Goal: Task Accomplishment & Management: Complete application form

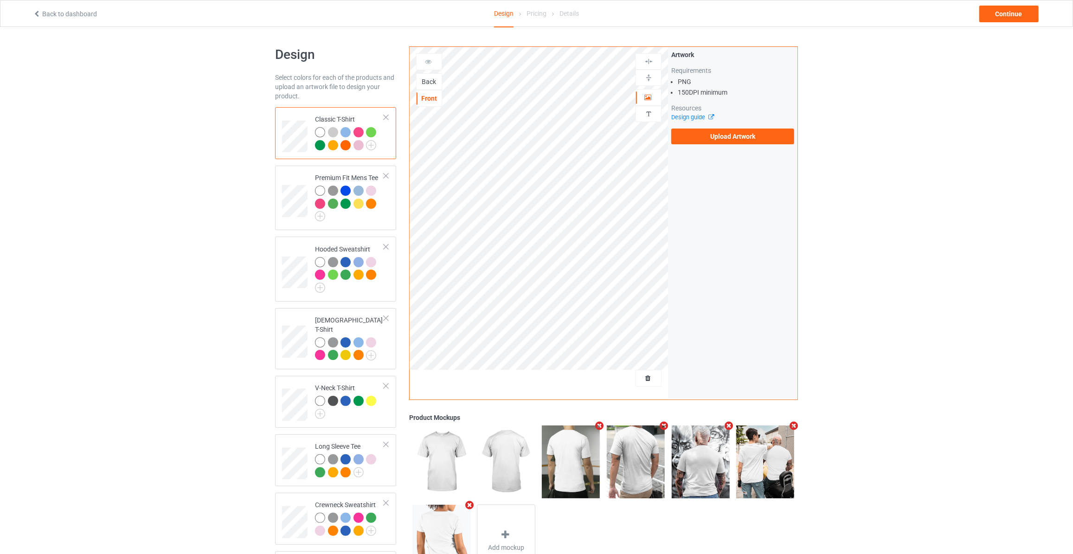
click at [427, 77] on div "Back" at bounding box center [429, 81] width 25 height 9
click at [726, 129] on label "Upload Artwork" at bounding box center [732, 136] width 123 height 16
click at [0, 0] on input "Upload Artwork" at bounding box center [0, 0] width 0 height 0
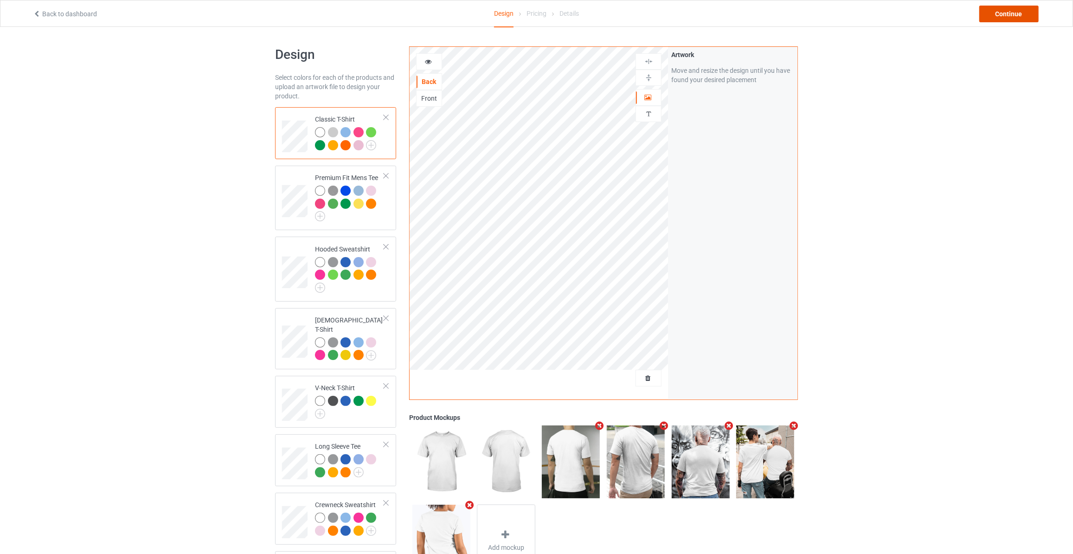
click at [1006, 9] on div "Continue" at bounding box center [1008, 14] width 59 height 17
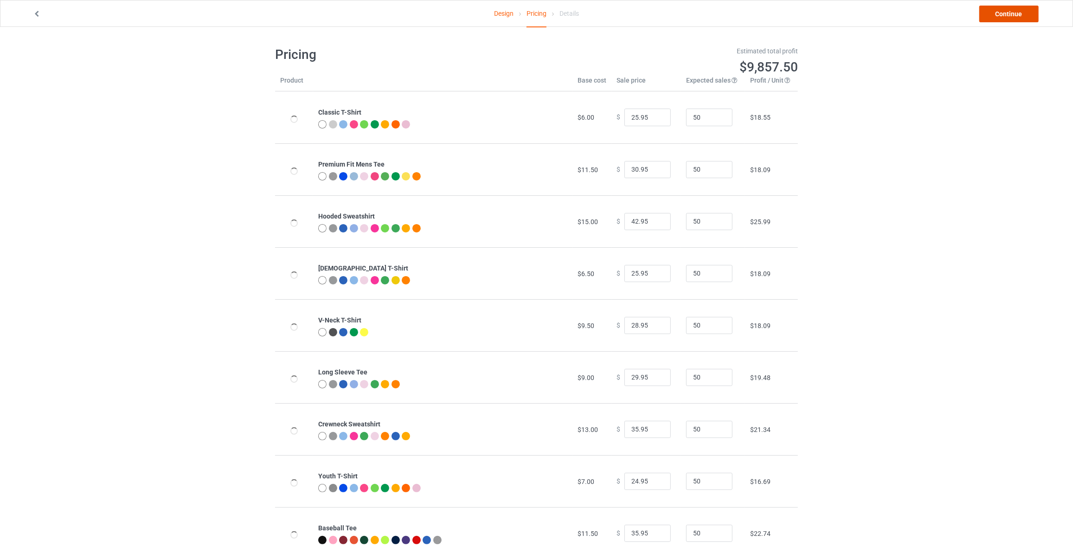
click at [1006, 9] on link "Continue" at bounding box center [1008, 14] width 59 height 17
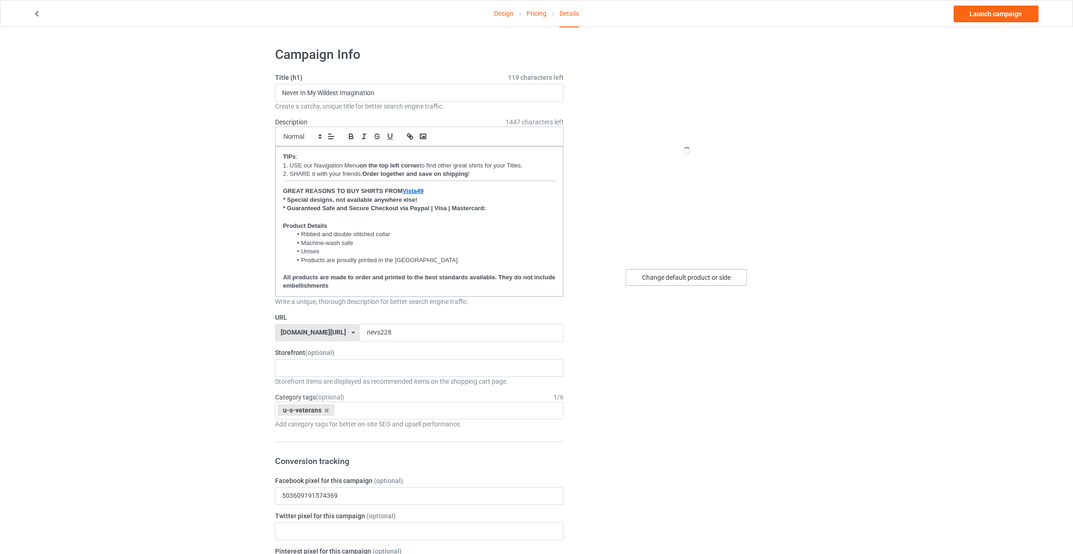
click at [679, 272] on div "Change default product or side" at bounding box center [686, 277] width 121 height 17
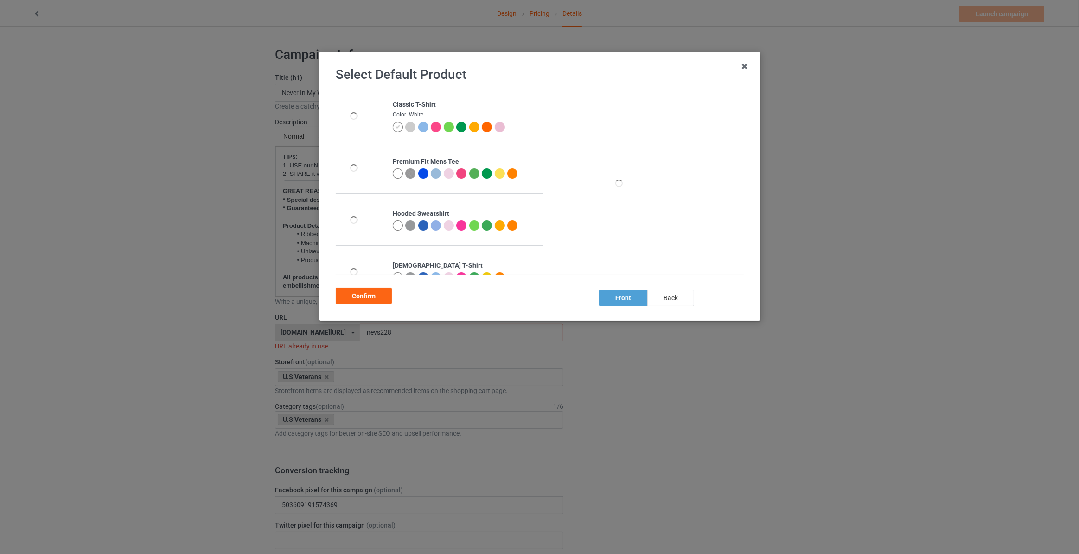
click at [663, 298] on div "back" at bounding box center [671, 297] width 47 height 17
click at [376, 290] on div "Confirm" at bounding box center [364, 296] width 56 height 17
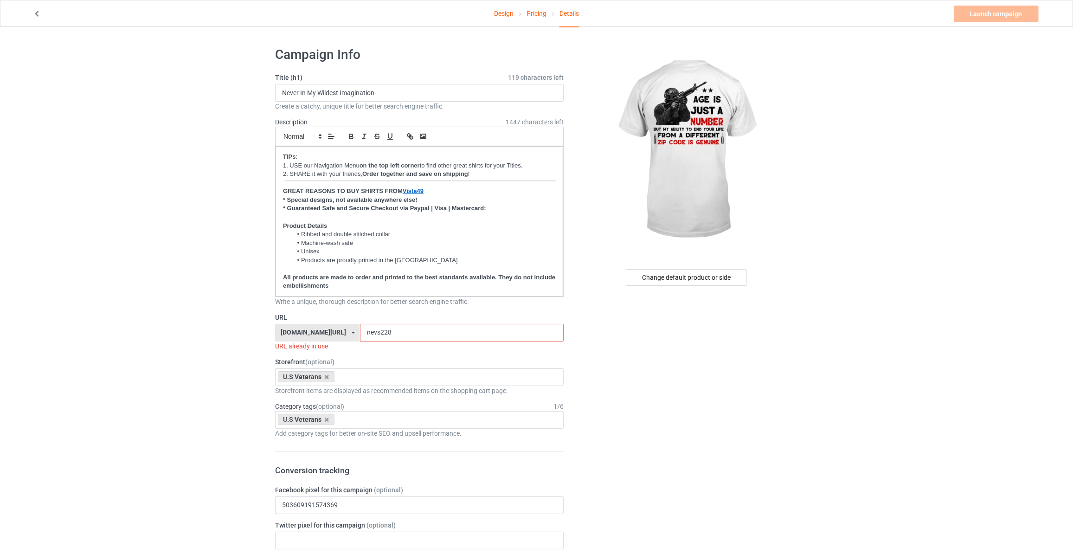
drag, startPoint x: 408, startPoint y: 92, endPoint x: -46, endPoint y: 42, distance: 457.4
click at [0, 42] on html "Design Pricing Details Launch campaign Invalid campaign URL Campaign Info Title…" at bounding box center [536, 277] width 1073 height 554
click at [367, 92] on input "Age Is Just A Number" at bounding box center [419, 93] width 289 height 18
type input "Age Is Just A Number But My Ability To End Your Life From A Different Zip Code …"
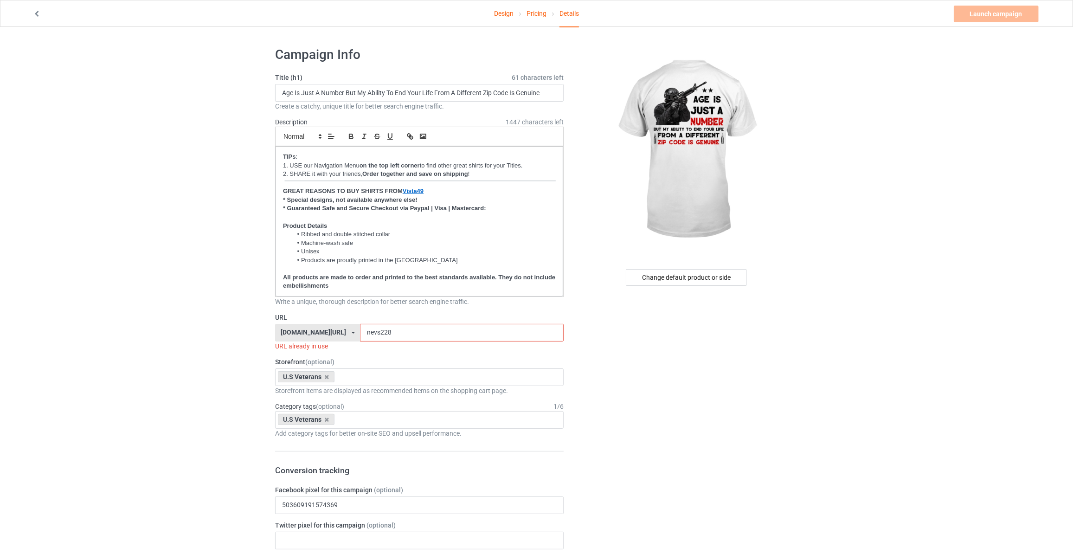
drag, startPoint x: 385, startPoint y: 338, endPoint x: 193, endPoint y: 308, distance: 193.9
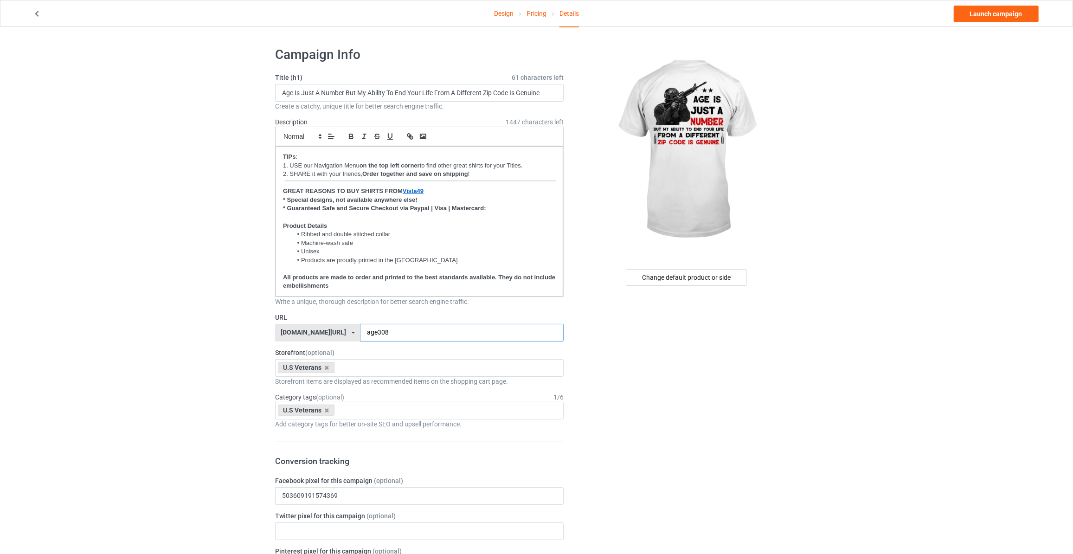
type input "age308"
drag, startPoint x: 996, startPoint y: 107, endPoint x: 993, endPoint y: 94, distance: 13.3
click at [983, 12] on link "Launch campaign" at bounding box center [996, 14] width 85 height 17
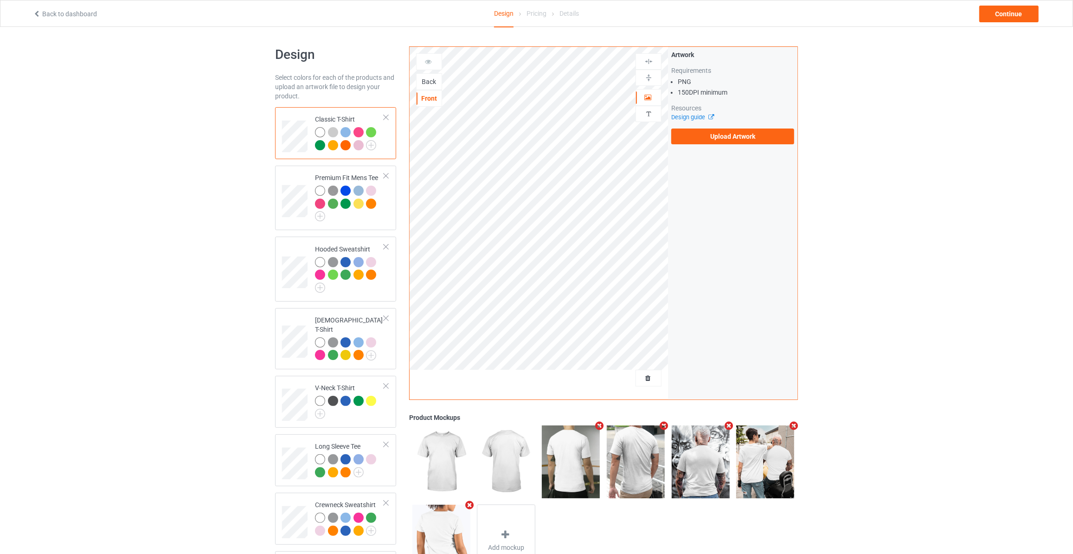
click at [435, 80] on div "Back" at bounding box center [429, 81] width 25 height 9
click at [719, 135] on label "Upload Artwork" at bounding box center [732, 136] width 123 height 16
click at [0, 0] on input "Upload Artwork" at bounding box center [0, 0] width 0 height 0
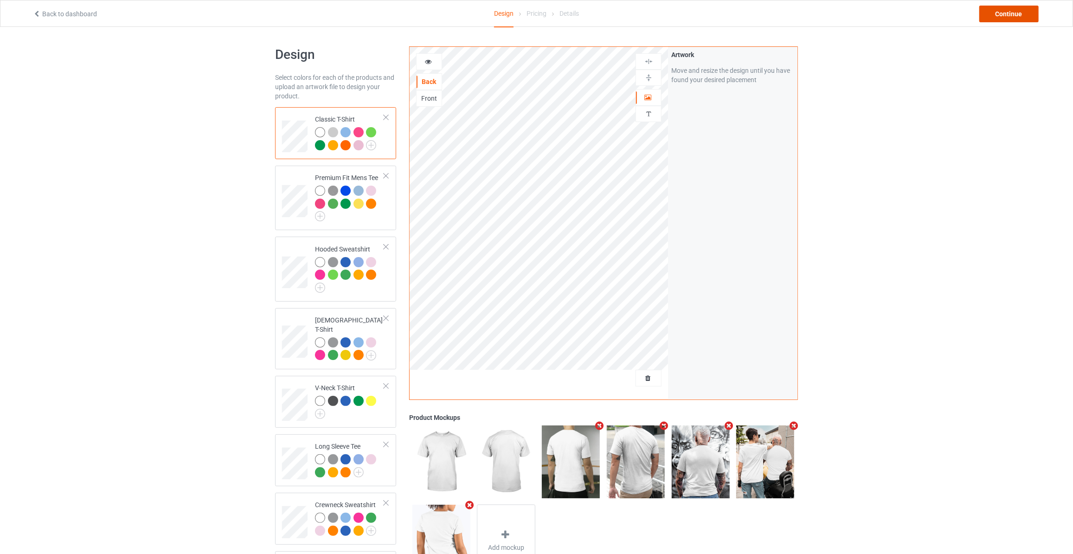
click at [1014, 9] on div "Continue" at bounding box center [1008, 14] width 59 height 17
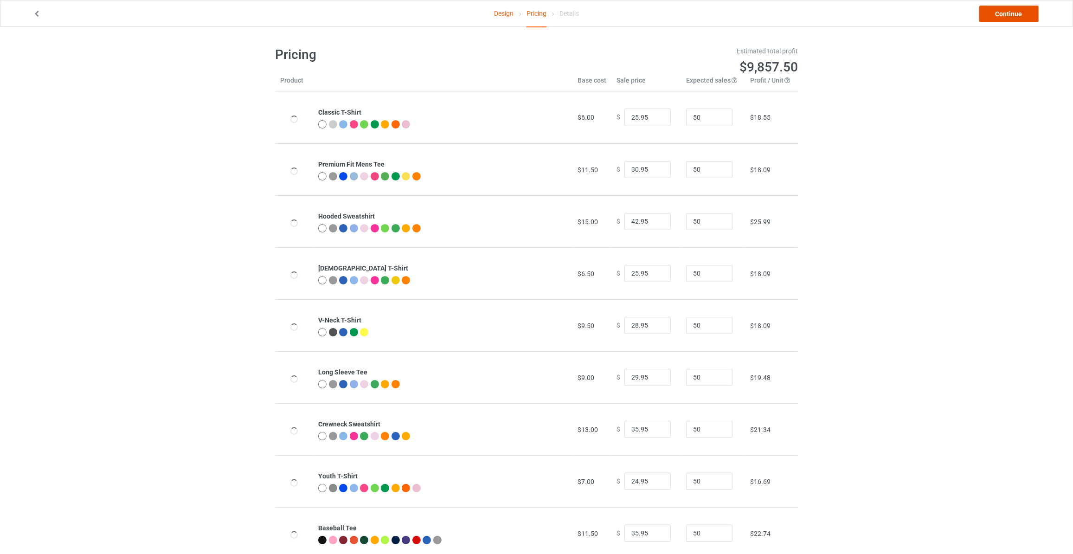
click at [1014, 9] on link "Continue" at bounding box center [1008, 14] width 59 height 17
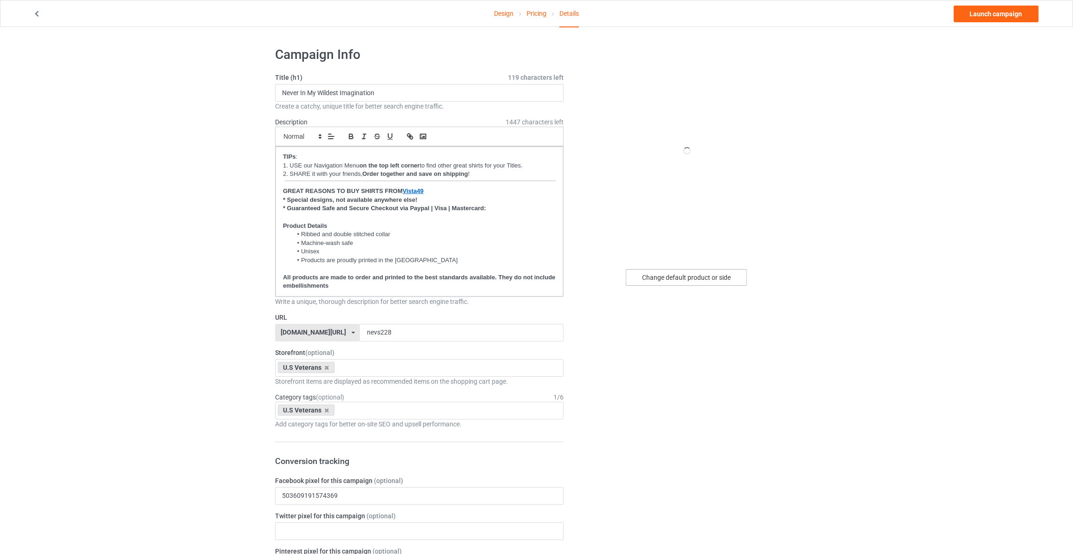
click at [669, 287] on div "Change default product or side" at bounding box center [687, 563] width 234 height 1047
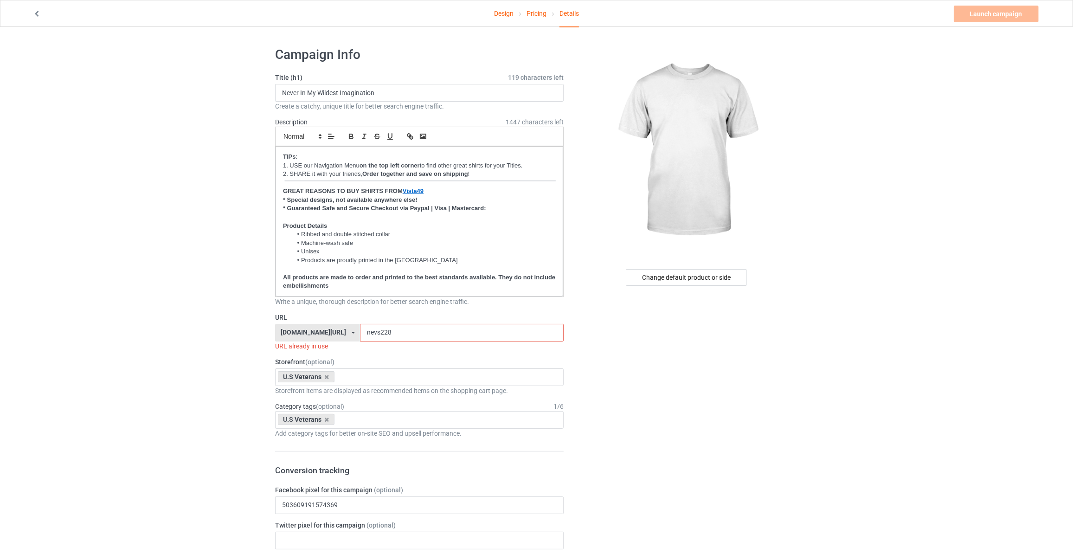
click at [695, 283] on div "Change default product or side" at bounding box center [686, 277] width 121 height 17
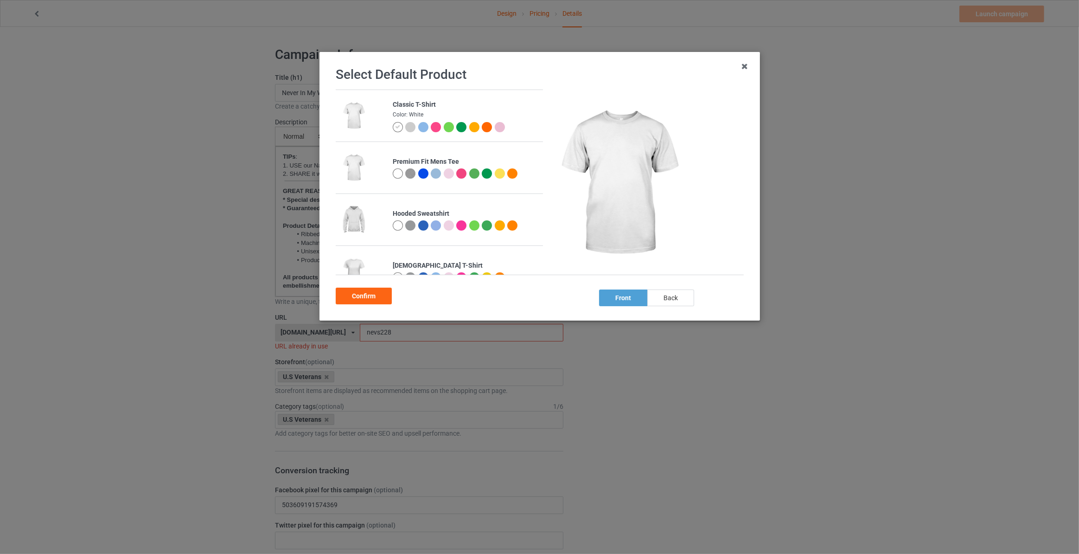
click at [670, 296] on div "back" at bounding box center [671, 297] width 47 height 17
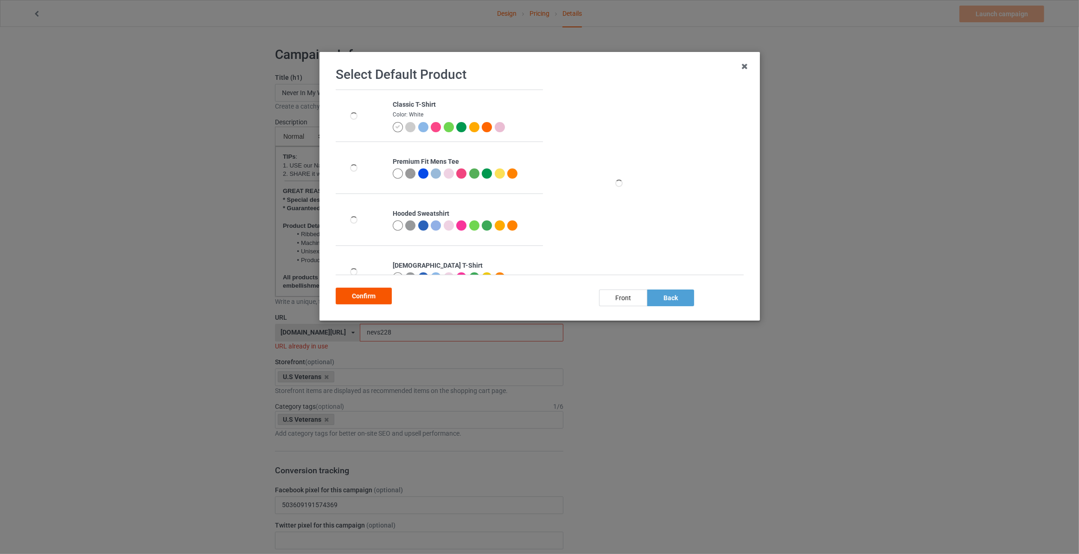
click at [356, 300] on div "Confirm" at bounding box center [364, 296] width 56 height 17
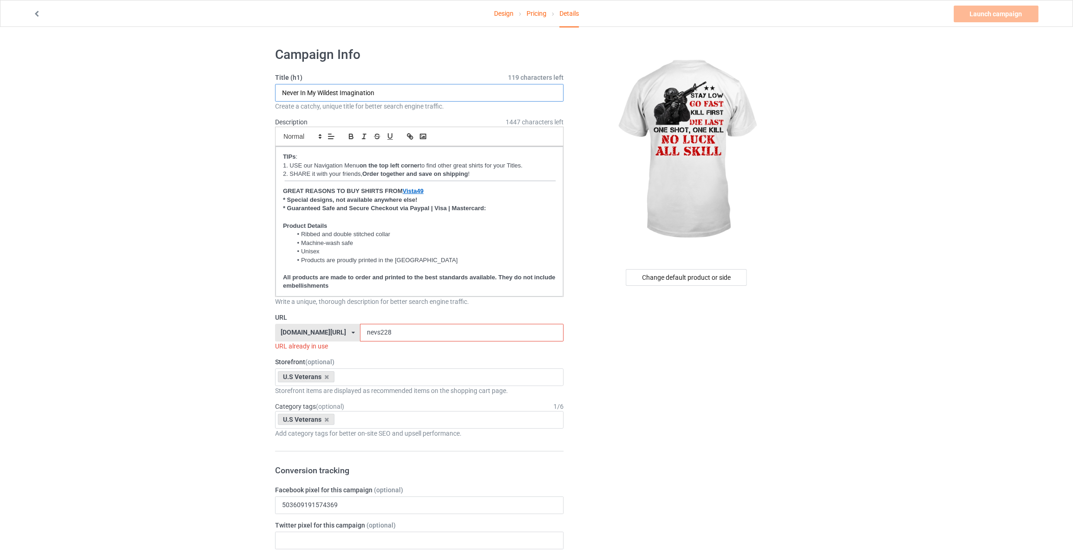
click at [424, 84] on input "Never In My Wildest Imagination" at bounding box center [419, 93] width 289 height 18
type input "T"
type input "Stay Low Go Fast Kill First Die Last One Shot, One Kill No Luck All Skill"
drag, startPoint x: 388, startPoint y: 329, endPoint x: 133, endPoint y: 321, distance: 255.3
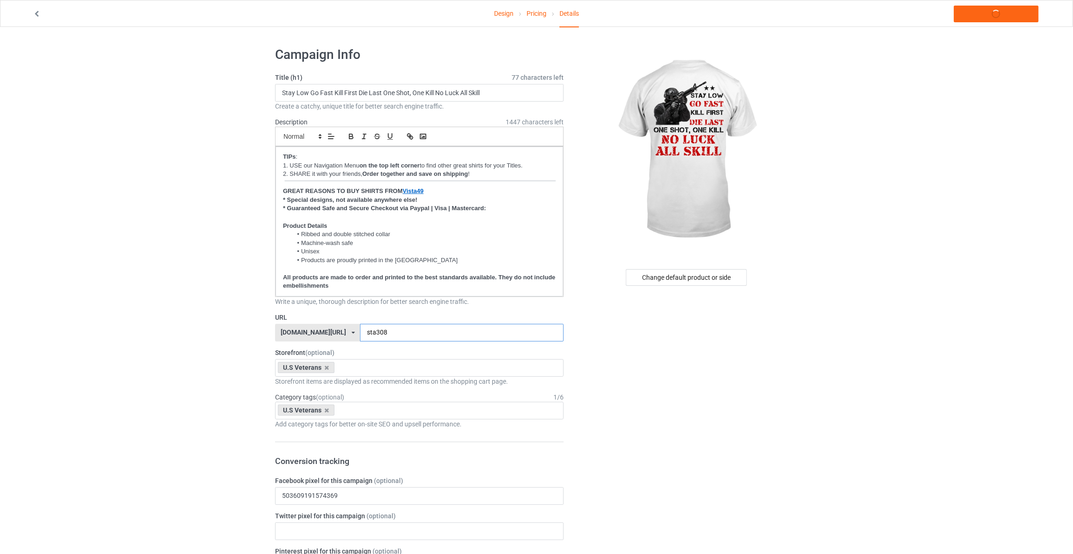
type input "sta308"
click at [983, 12] on link "Launch campaign" at bounding box center [996, 14] width 85 height 17
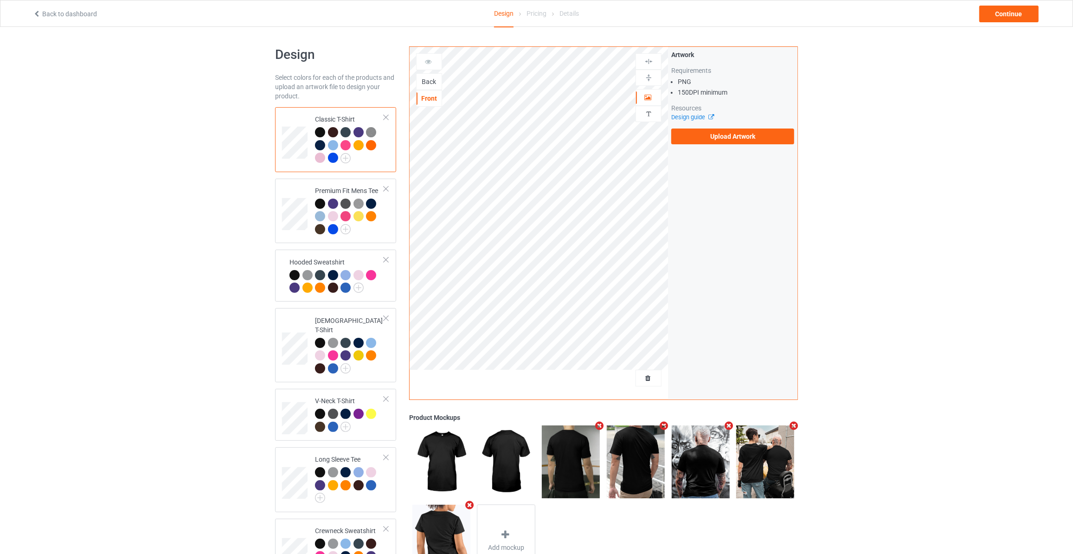
click at [424, 80] on div "Back" at bounding box center [429, 81] width 25 height 9
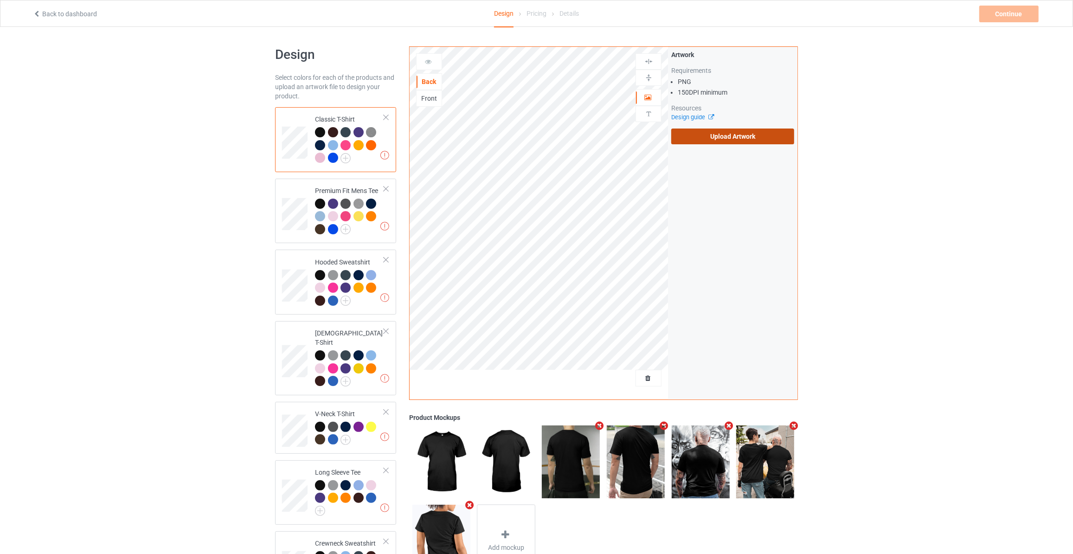
click at [700, 141] on label "Upload Artwork" at bounding box center [732, 136] width 123 height 16
click at [0, 0] on input "Upload Artwork" at bounding box center [0, 0] width 0 height 0
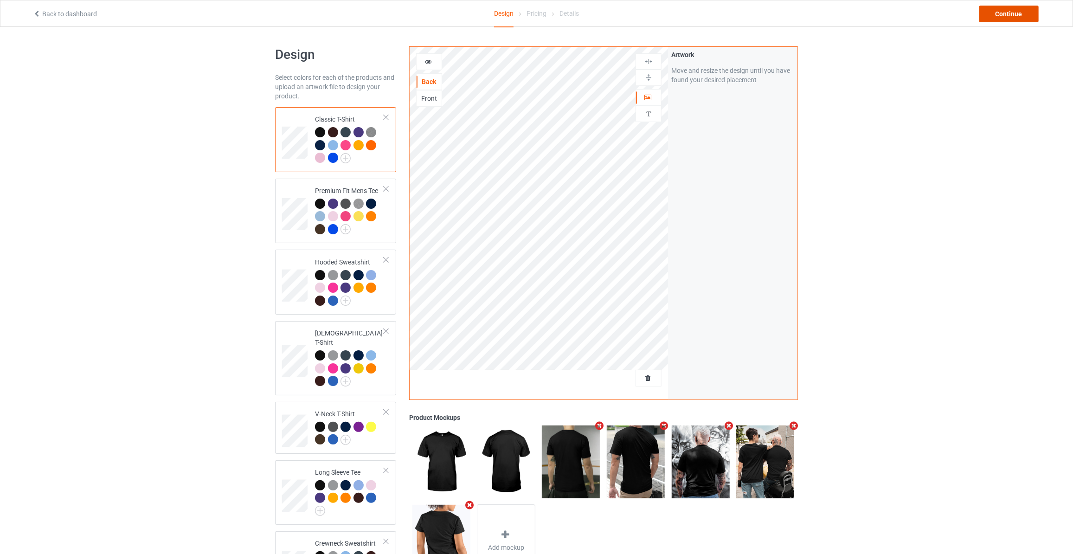
click at [995, 10] on div "Continue" at bounding box center [1008, 14] width 59 height 17
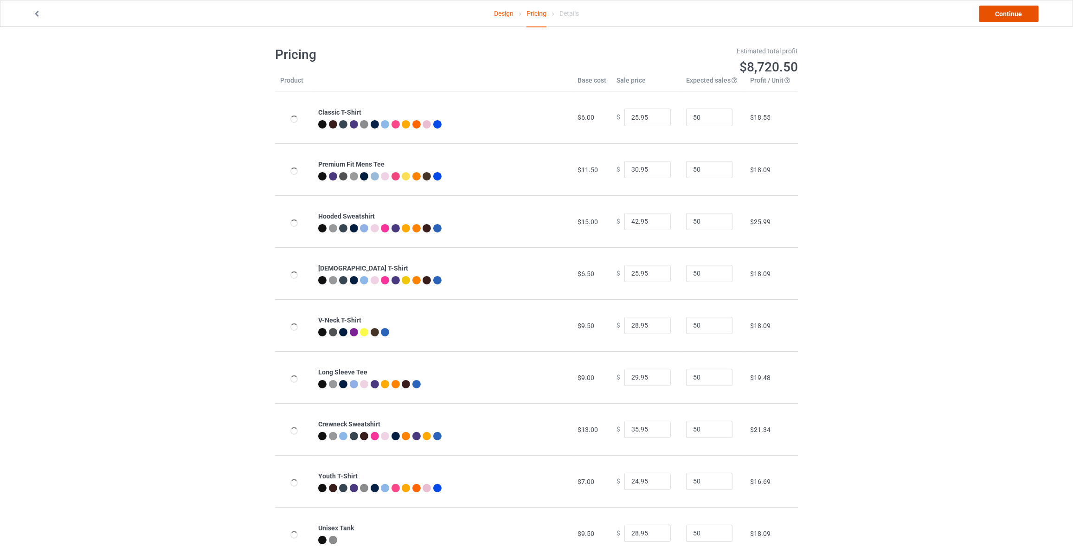
click at [995, 10] on link "Continue" at bounding box center [1008, 14] width 59 height 17
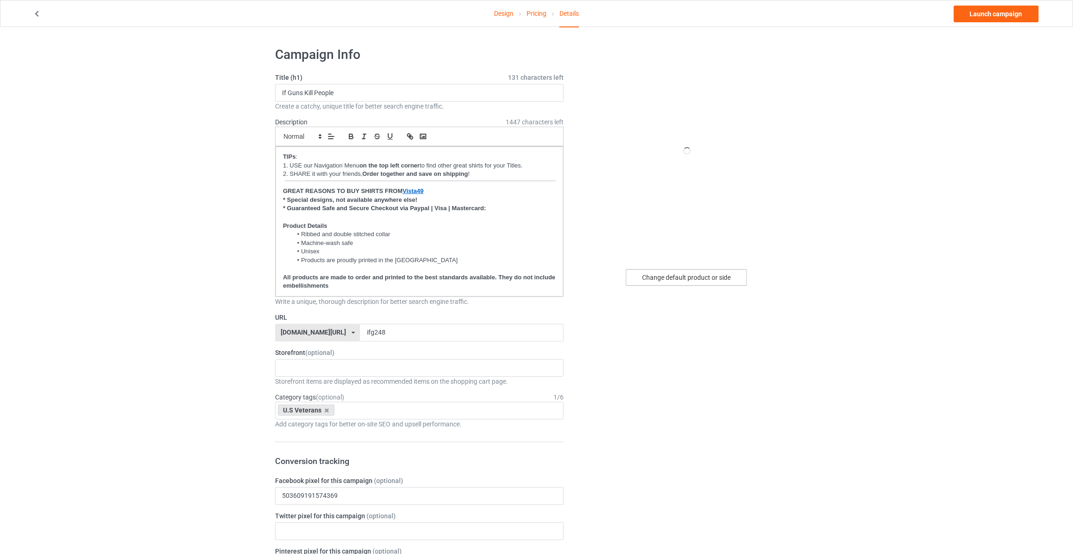
click at [672, 277] on div "Change default product or side" at bounding box center [686, 277] width 121 height 17
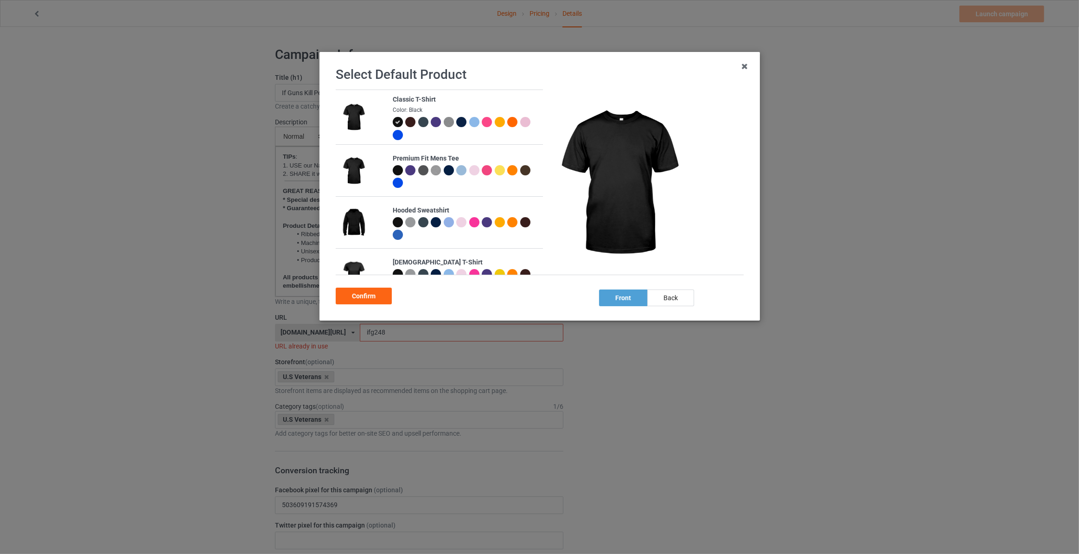
click at [460, 121] on div at bounding box center [461, 122] width 10 height 10
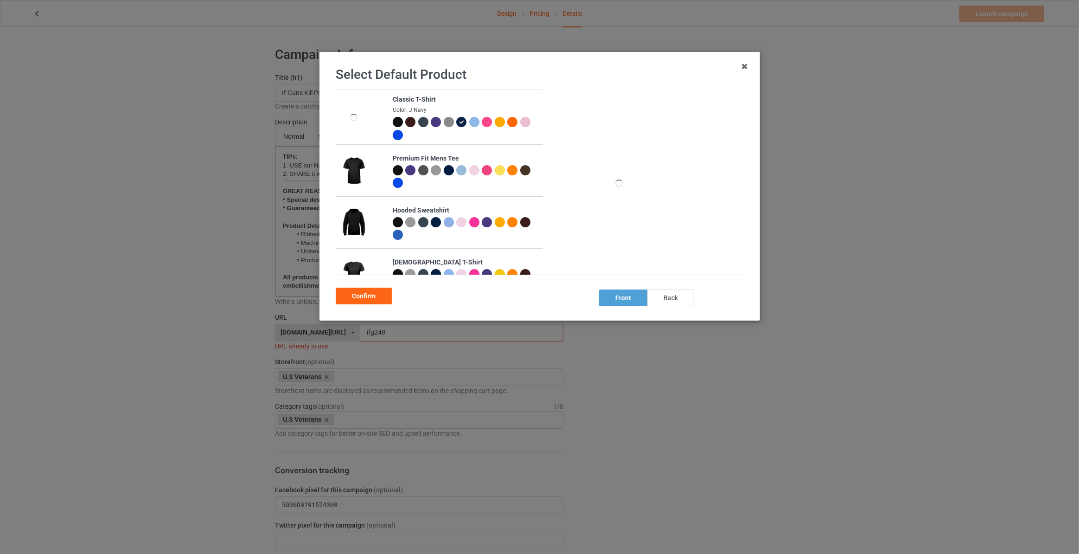
click at [666, 294] on div "back" at bounding box center [671, 297] width 47 height 17
click at [347, 295] on div "Confirm" at bounding box center [364, 296] width 56 height 17
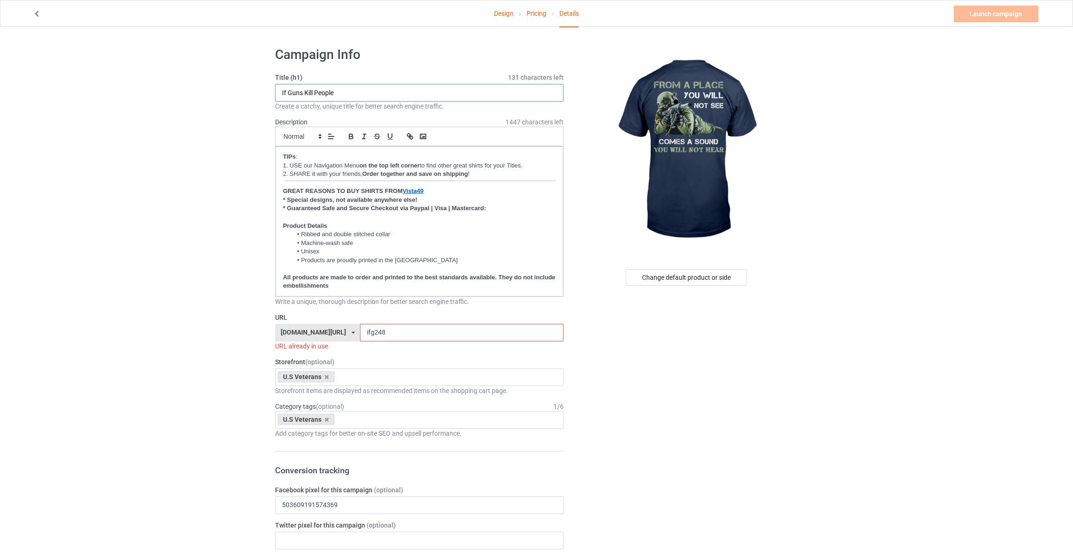
click at [386, 96] on input "If Guns Kill People" at bounding box center [419, 93] width 289 height 18
type input "From A Place You Will Not See Comes A Sound You Will Not Hear"
drag, startPoint x: 387, startPoint y: 337, endPoint x: 280, endPoint y: 335, distance: 107.2
click at [280, 335] on div "vista49.com/ aloha49.com/ aloprintsong.com/ combsgift.com/ lovesonglyric.com/ l…" at bounding box center [419, 333] width 289 height 18
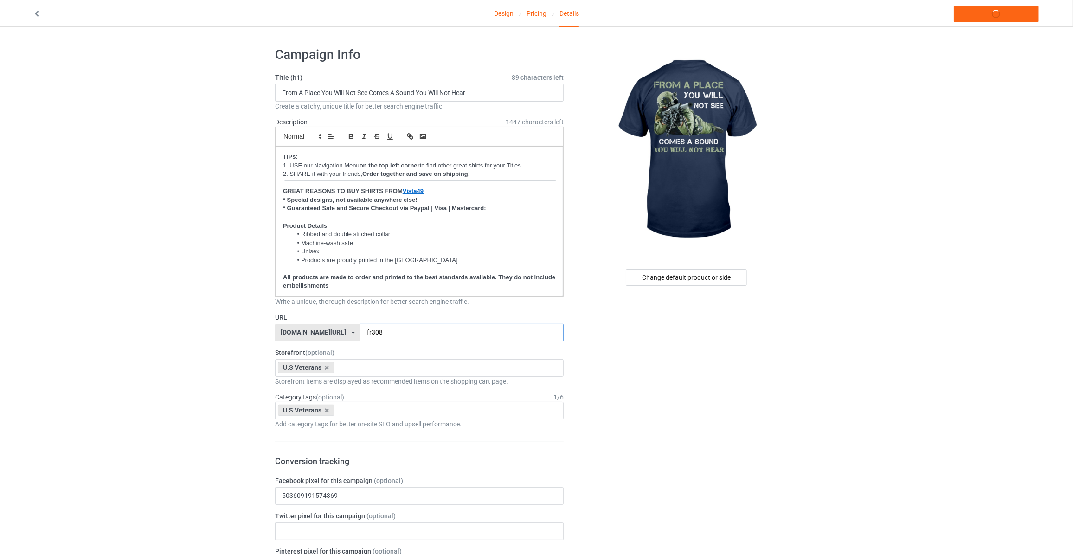
type input "fr308"
click at [985, 15] on link "Launch campaign" at bounding box center [996, 14] width 85 height 17
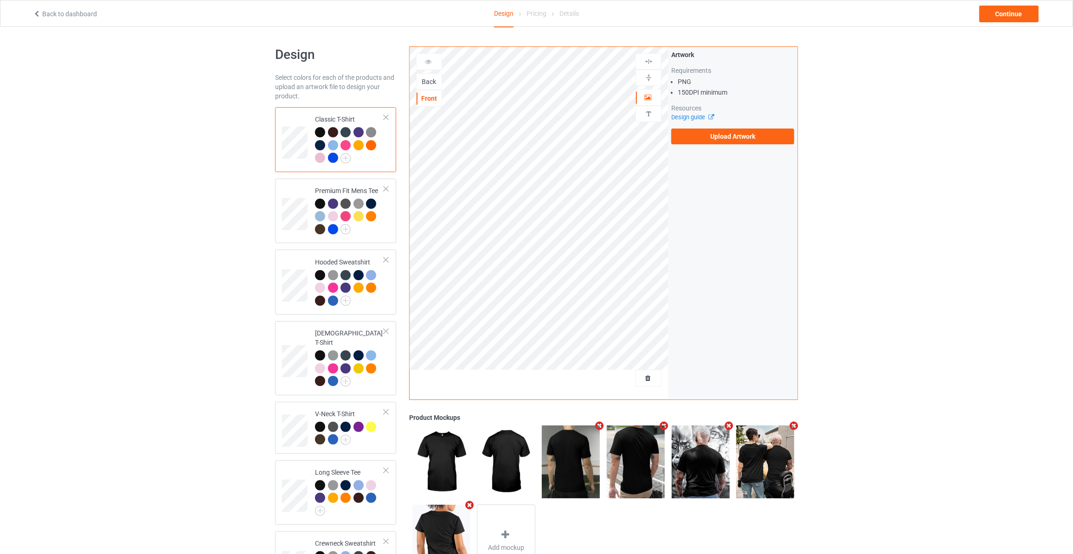
click at [429, 77] on div "Back" at bounding box center [429, 81] width 25 height 9
click at [705, 135] on label "Upload Artwork" at bounding box center [732, 136] width 123 height 16
click at [0, 0] on input "Upload Artwork" at bounding box center [0, 0] width 0 height 0
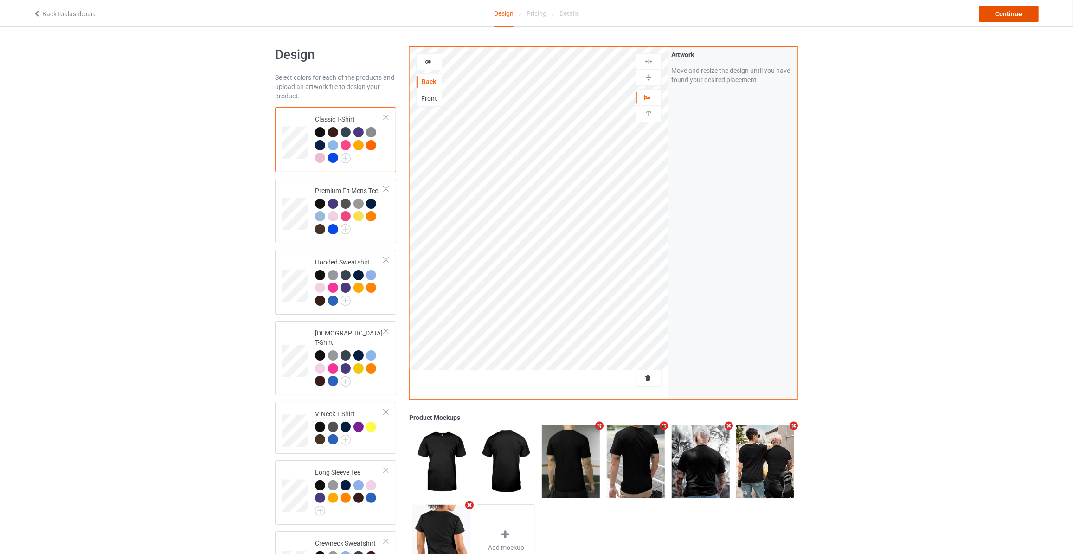
click at [1009, 13] on div "Continue" at bounding box center [1008, 14] width 59 height 17
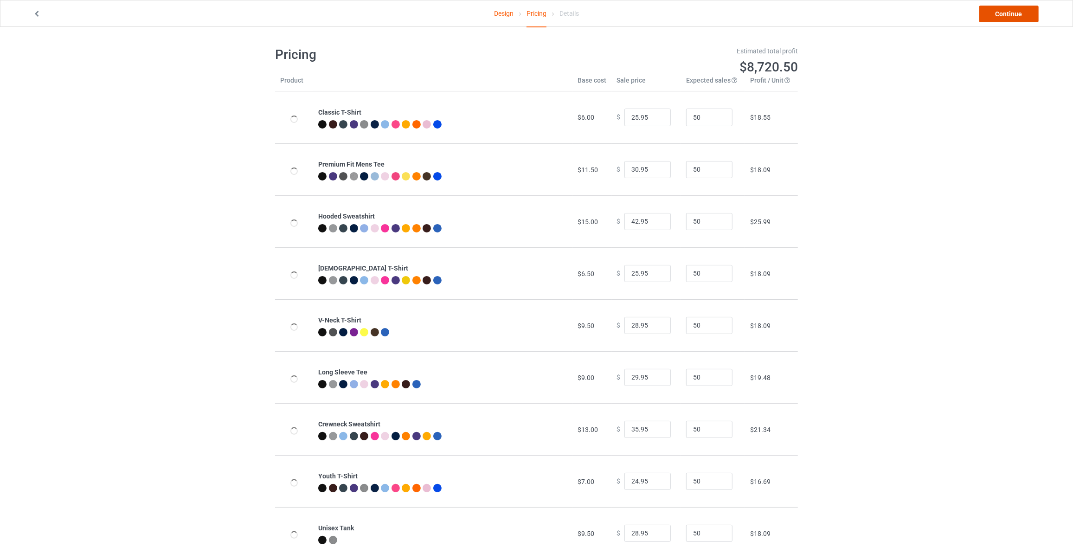
click at [1009, 13] on link "Continue" at bounding box center [1008, 14] width 59 height 17
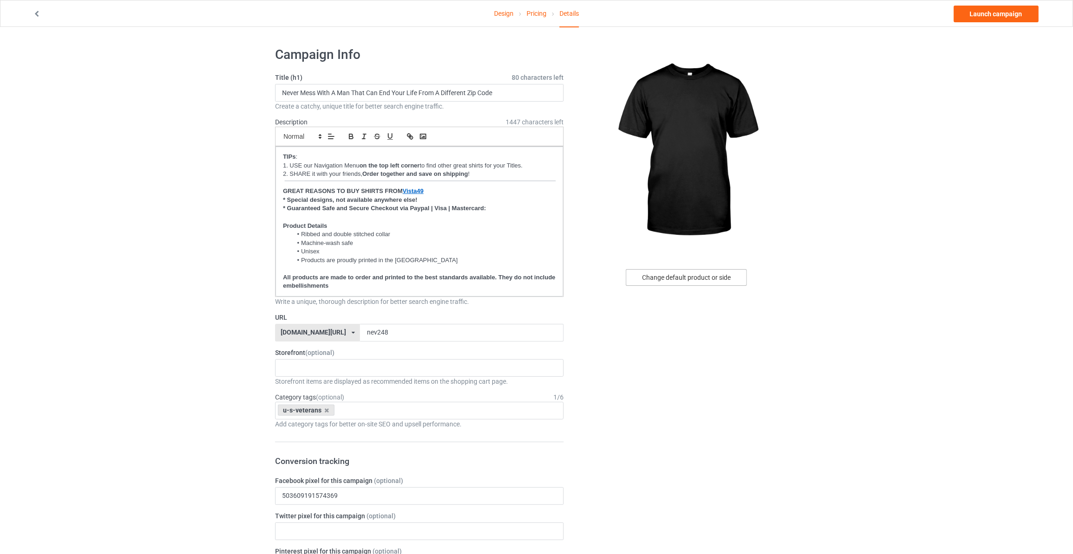
click at [692, 277] on div "Change default product or side" at bounding box center [686, 277] width 121 height 17
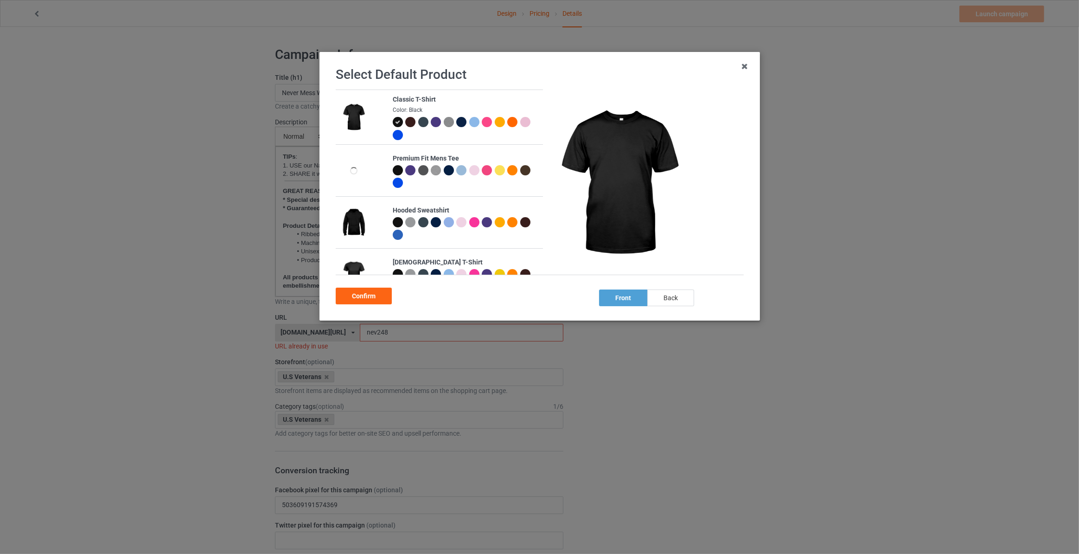
click at [673, 299] on div "back" at bounding box center [671, 297] width 47 height 17
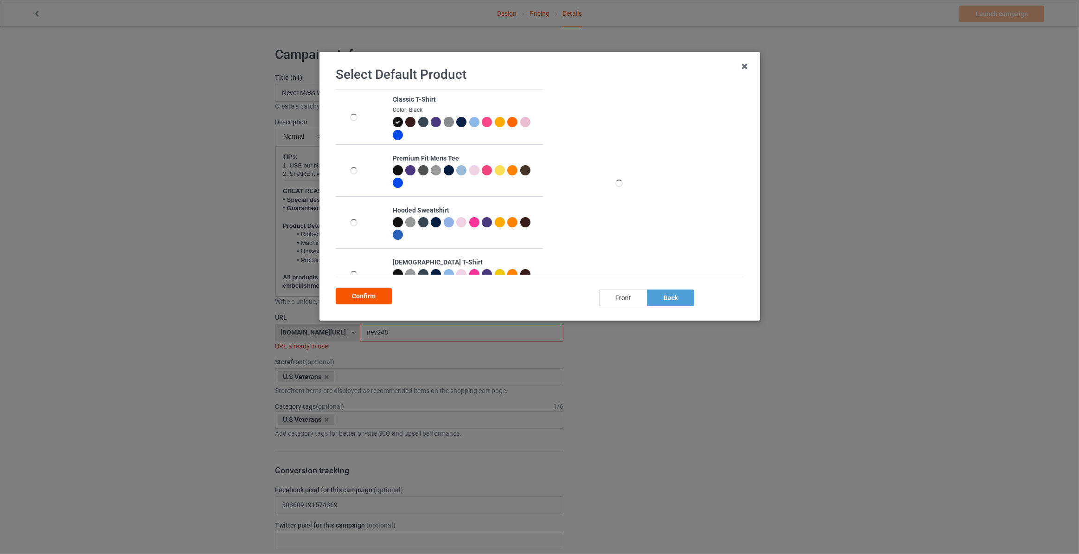
click at [368, 289] on div "Confirm" at bounding box center [364, 296] width 56 height 17
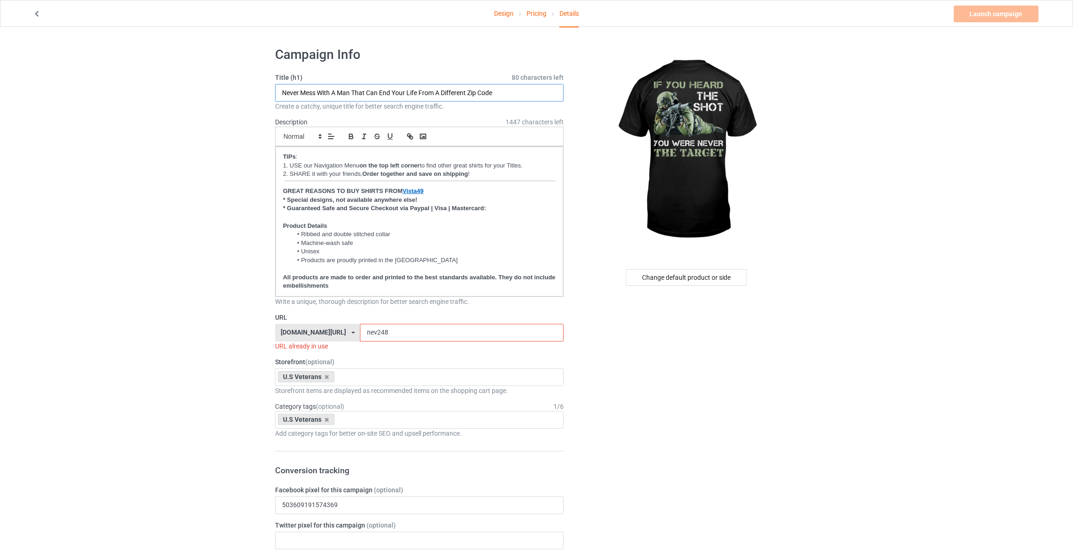
click at [378, 91] on input "Never Mess With A Man That Can End Your Life From A Different Zip Code" at bounding box center [419, 93] width 289 height 18
type input "If You Heard The Shot You Were Never The Target"
drag, startPoint x: 375, startPoint y: 333, endPoint x: 96, endPoint y: 305, distance: 281.1
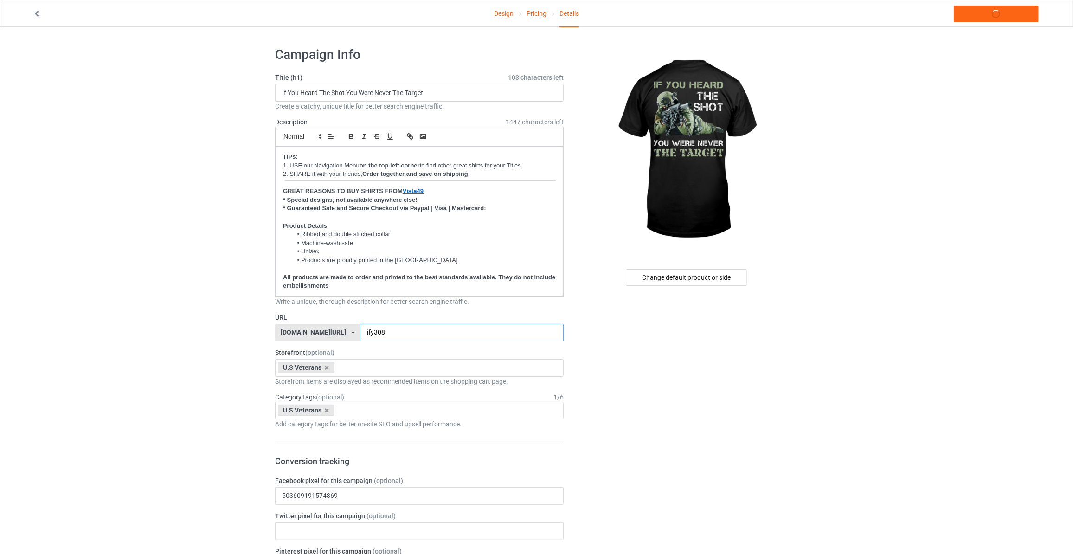
type input "ify308"
drag, startPoint x: 373, startPoint y: 334, endPoint x: 363, endPoint y: 334, distance: 10.2
click at [363, 334] on input "ify308" at bounding box center [461, 333] width 203 height 18
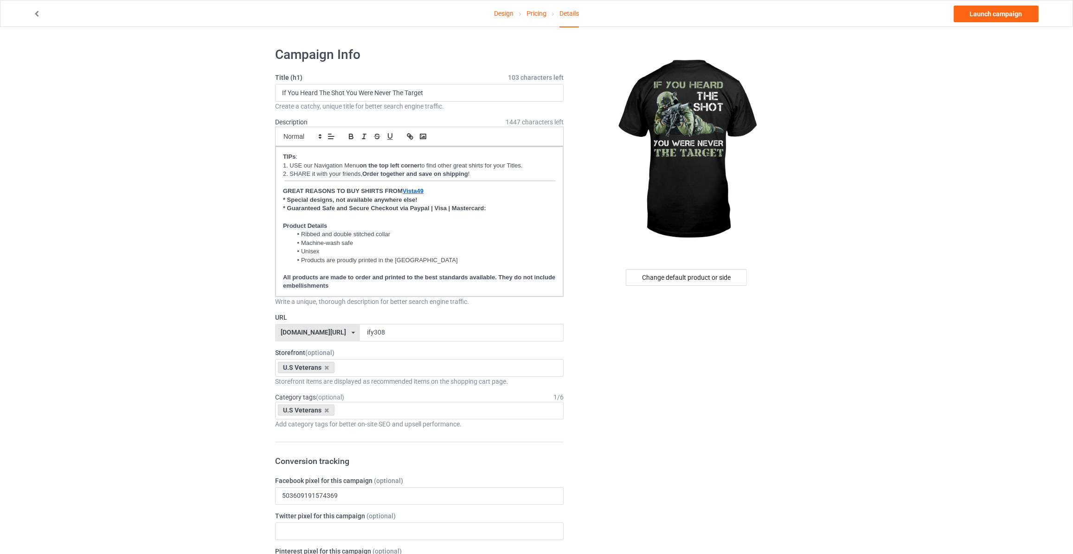
click at [977, 17] on link "Launch campaign" at bounding box center [996, 14] width 85 height 17
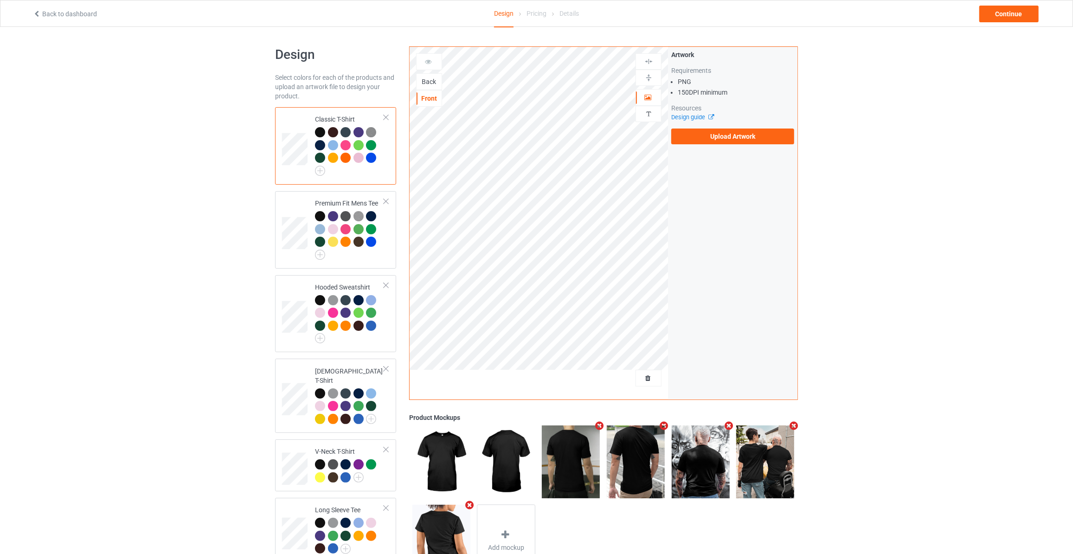
click at [426, 81] on div "Back" at bounding box center [429, 81] width 25 height 9
click at [729, 140] on label "Upload Artwork" at bounding box center [732, 136] width 123 height 16
click at [0, 0] on input "Upload Artwork" at bounding box center [0, 0] width 0 height 0
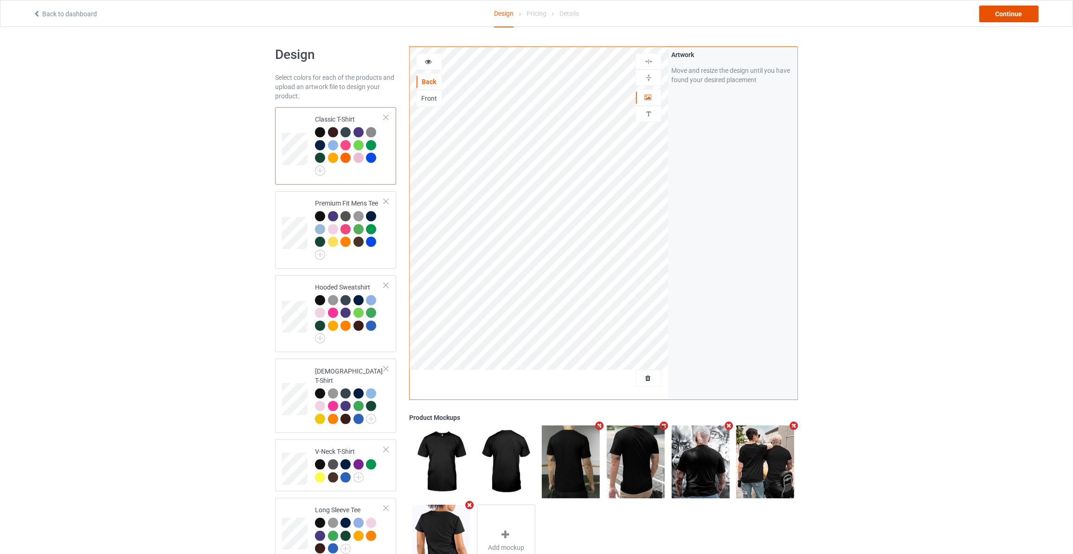
click at [994, 12] on div "Continue" at bounding box center [1008, 14] width 59 height 17
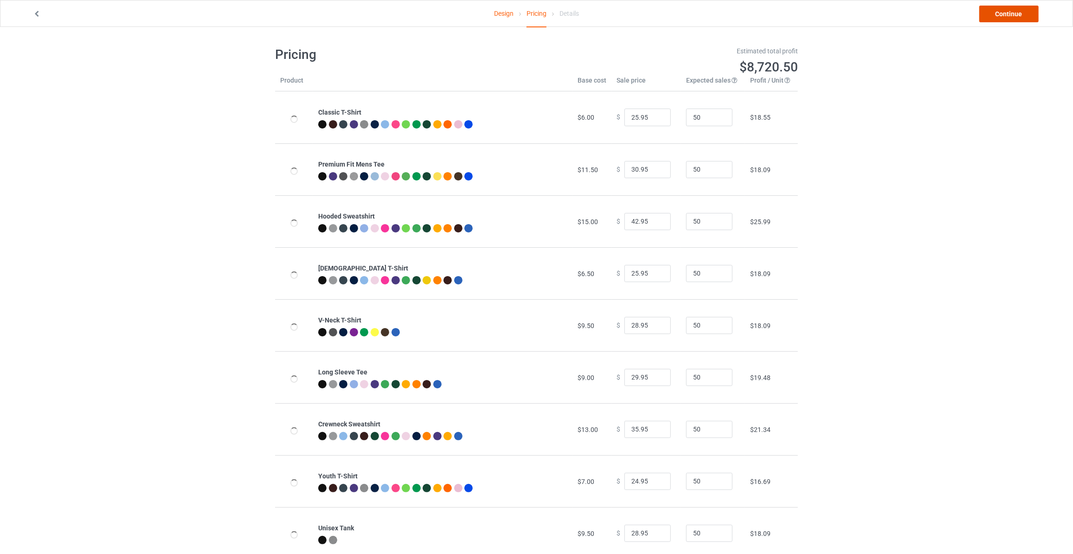
click at [995, 12] on link "Continue" at bounding box center [1008, 14] width 59 height 17
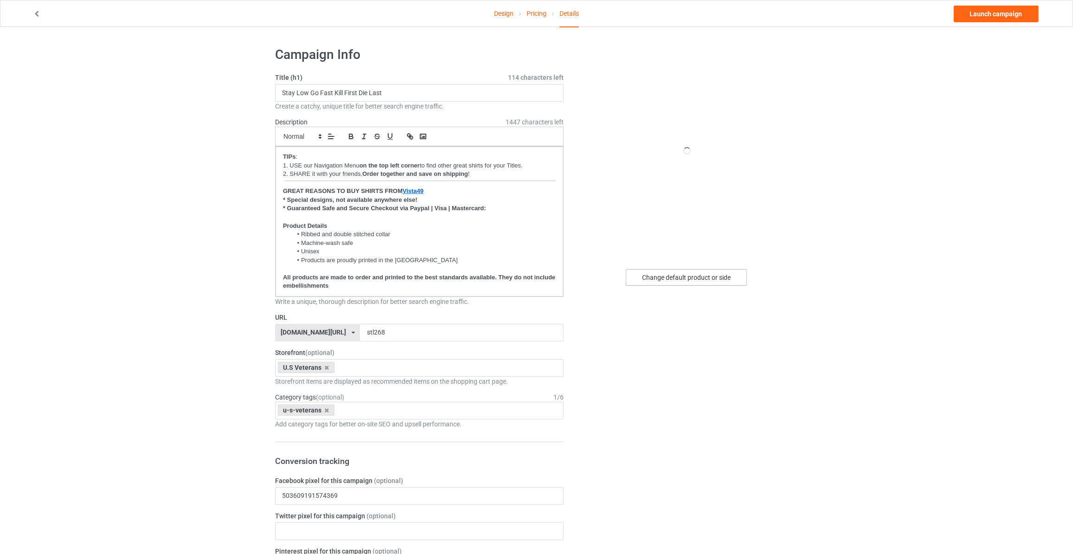
click at [683, 274] on div "Change default product or side" at bounding box center [686, 277] width 121 height 17
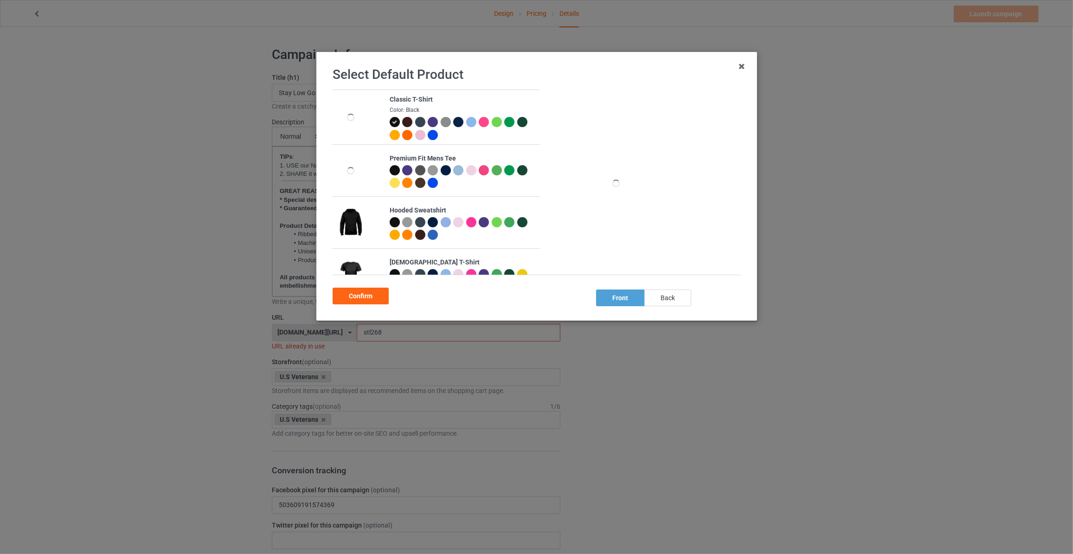
click at [661, 293] on div "back" at bounding box center [667, 297] width 47 height 17
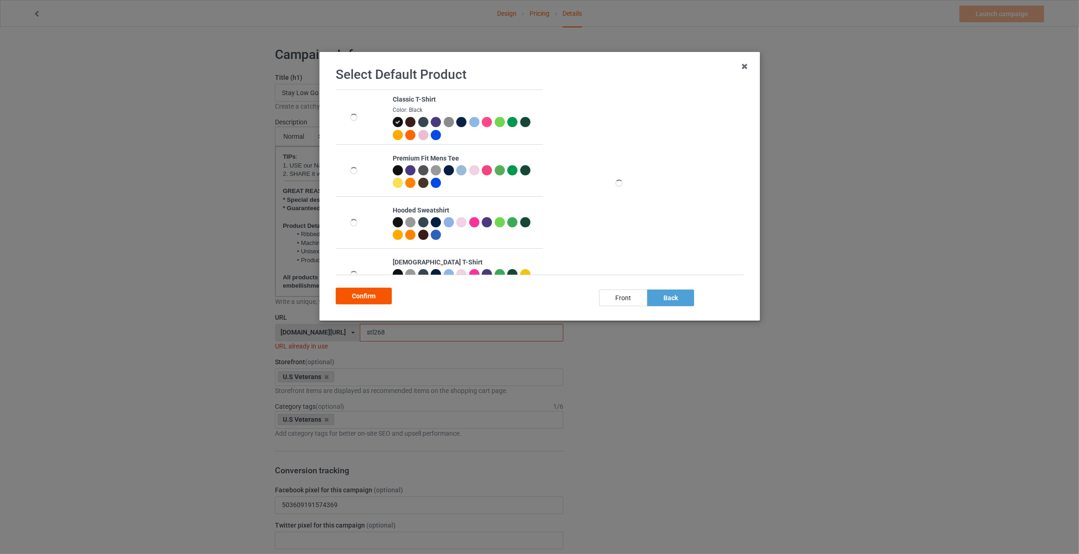
click at [369, 292] on div "Confirm" at bounding box center [364, 296] width 56 height 17
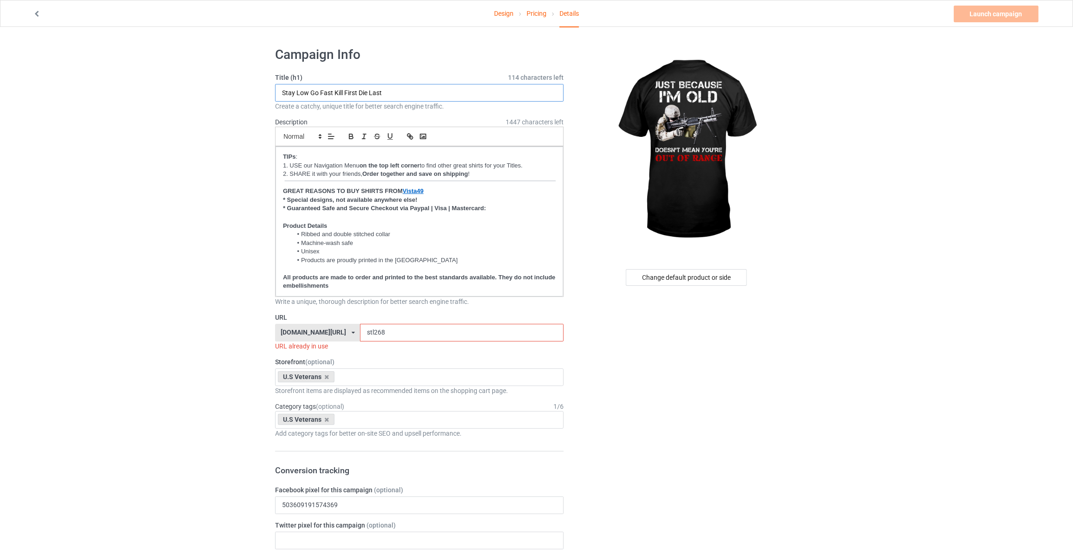
click at [400, 91] on input "Stay Low Go Fast Kill First Die Last" at bounding box center [419, 93] width 289 height 18
type input "Just Because I'm Old Doesn't Mean You're Out Of Range"
drag, startPoint x: 378, startPoint y: 335, endPoint x: 234, endPoint y: 327, distance: 144.0
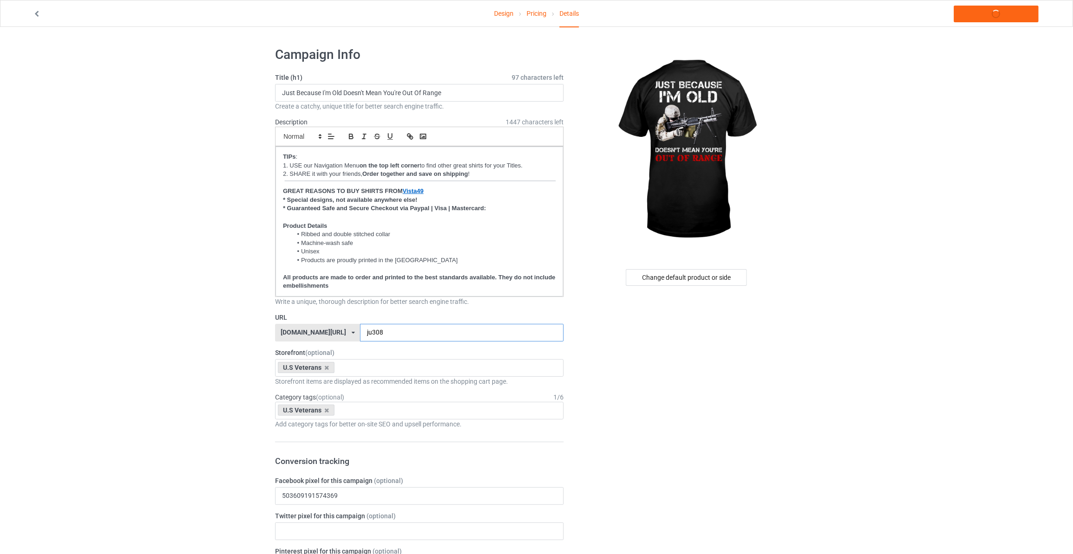
type input "ju308"
click at [1005, 8] on link "Launch campaign" at bounding box center [996, 14] width 85 height 17
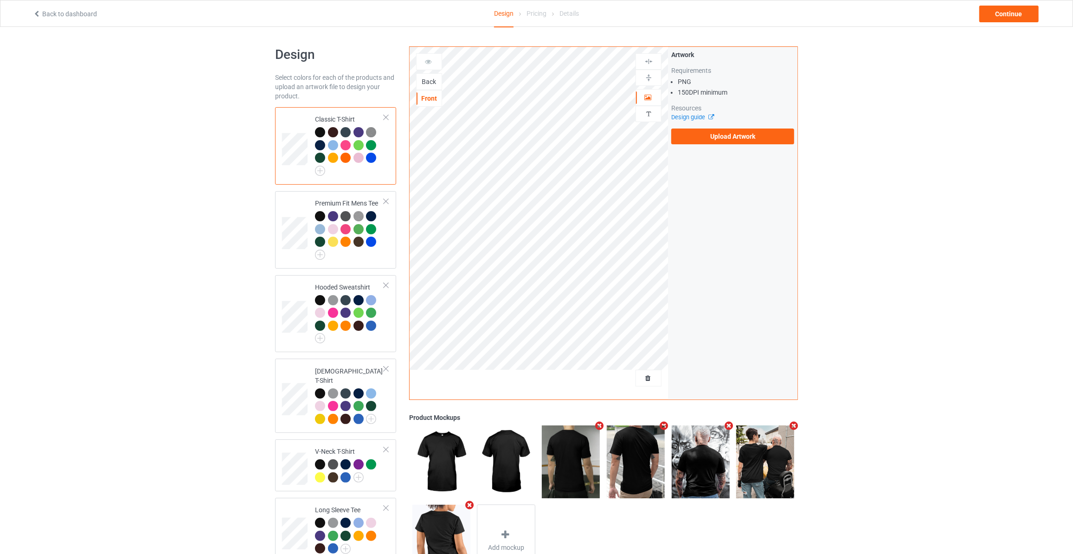
click at [426, 82] on div "Back" at bounding box center [429, 81] width 25 height 9
click at [713, 137] on label "Upload Artwork" at bounding box center [732, 136] width 123 height 16
click at [0, 0] on input "Upload Artwork" at bounding box center [0, 0] width 0 height 0
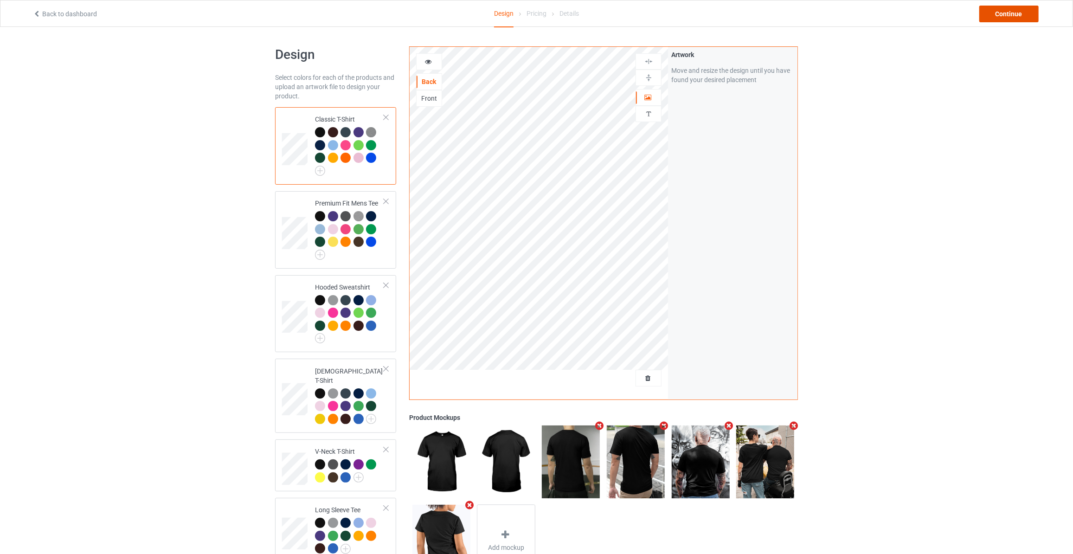
click at [1014, 9] on div "Continue" at bounding box center [1008, 14] width 59 height 17
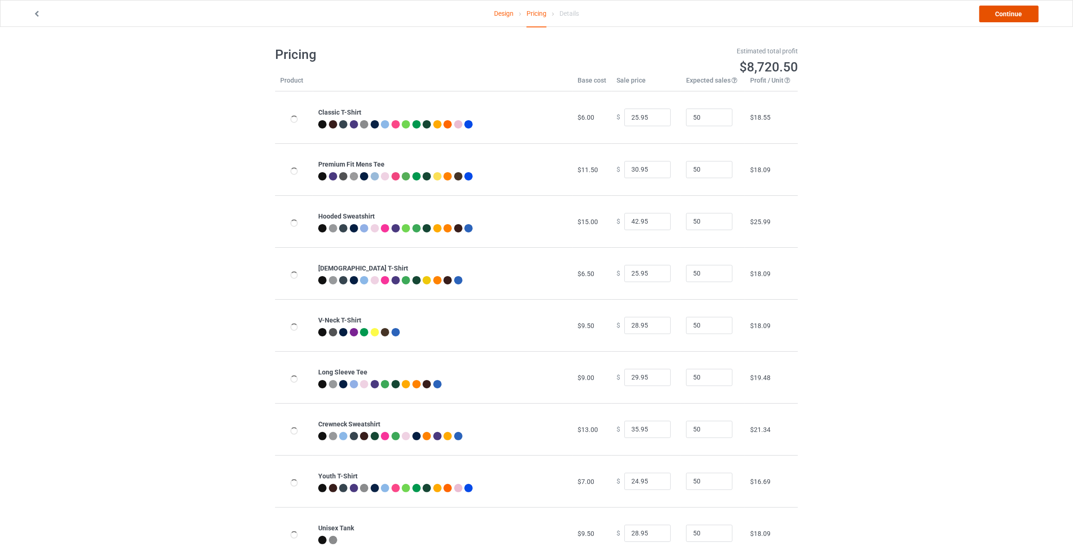
click at [1014, 9] on link "Continue" at bounding box center [1008, 14] width 59 height 17
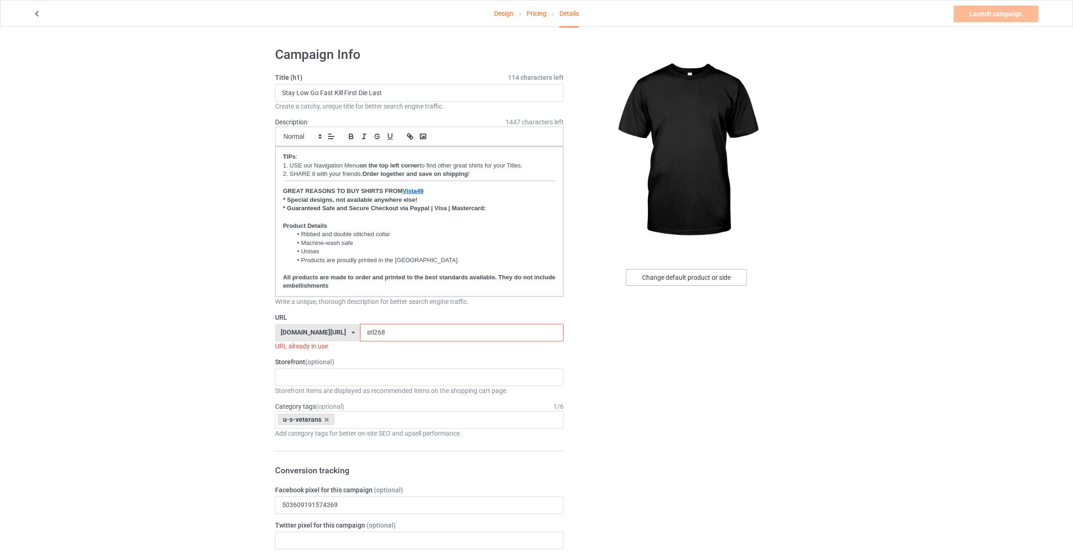
click at [721, 270] on div "Change default product or side" at bounding box center [686, 277] width 121 height 17
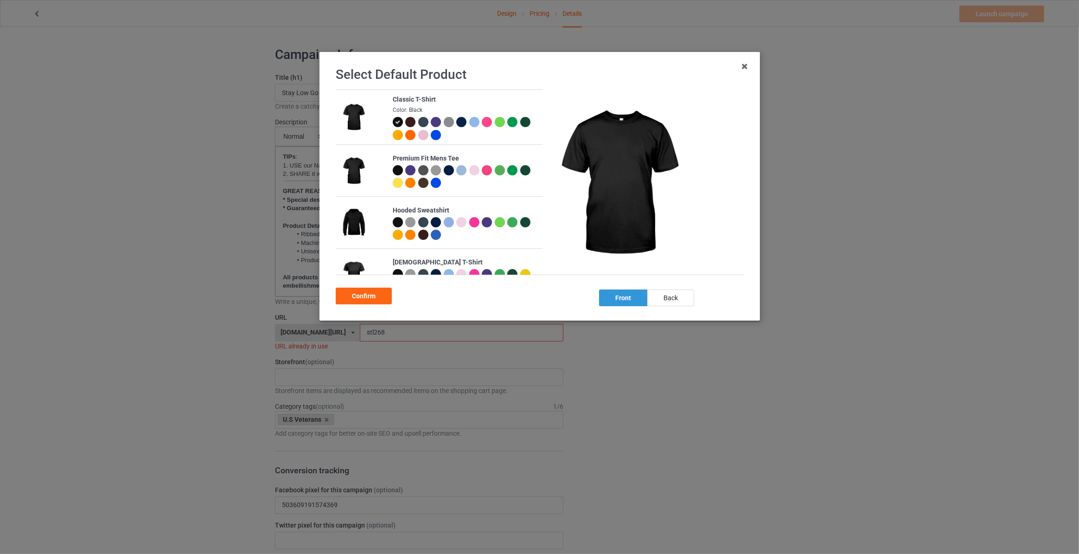
click at [652, 301] on div "back" at bounding box center [671, 297] width 47 height 17
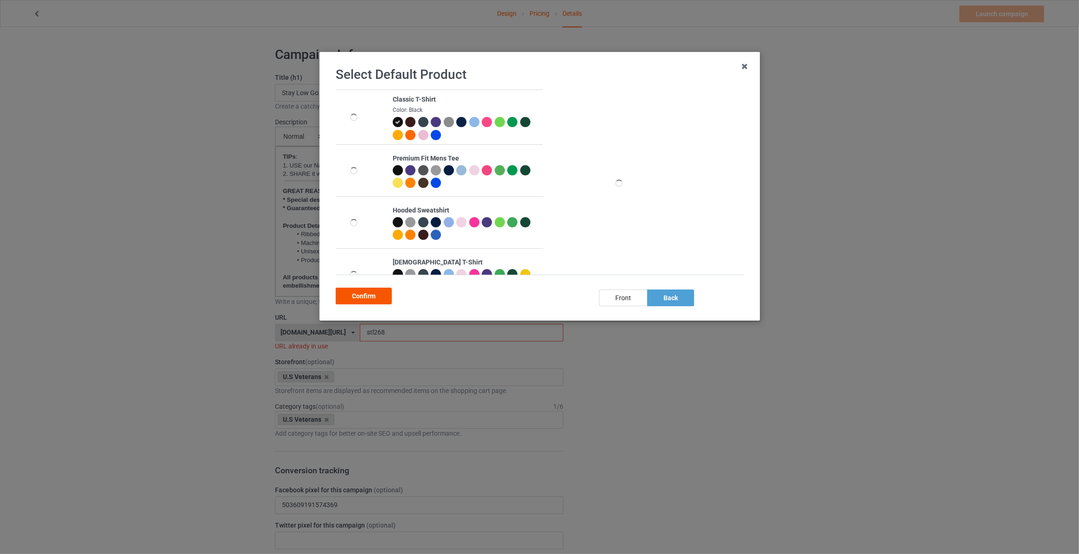
click at [364, 294] on div "Confirm" at bounding box center [364, 296] width 56 height 17
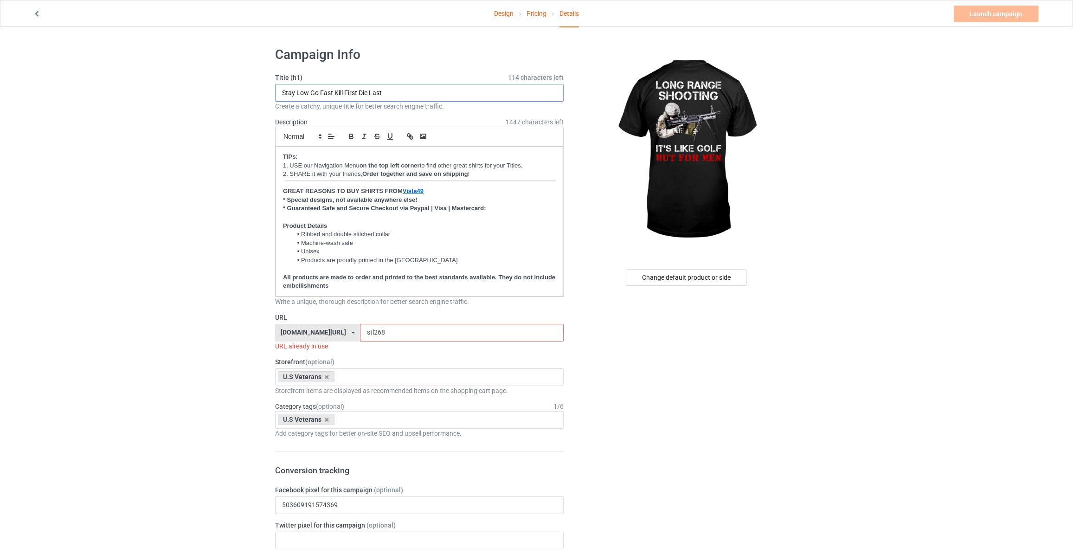
click at [388, 92] on input "Stay Low Go Fast Kill First Die Last" at bounding box center [419, 93] width 289 height 18
type input "Long Range Shooting It's Like Golf But For Men"
drag, startPoint x: 373, startPoint y: 328, endPoint x: 87, endPoint y: 288, distance: 289.0
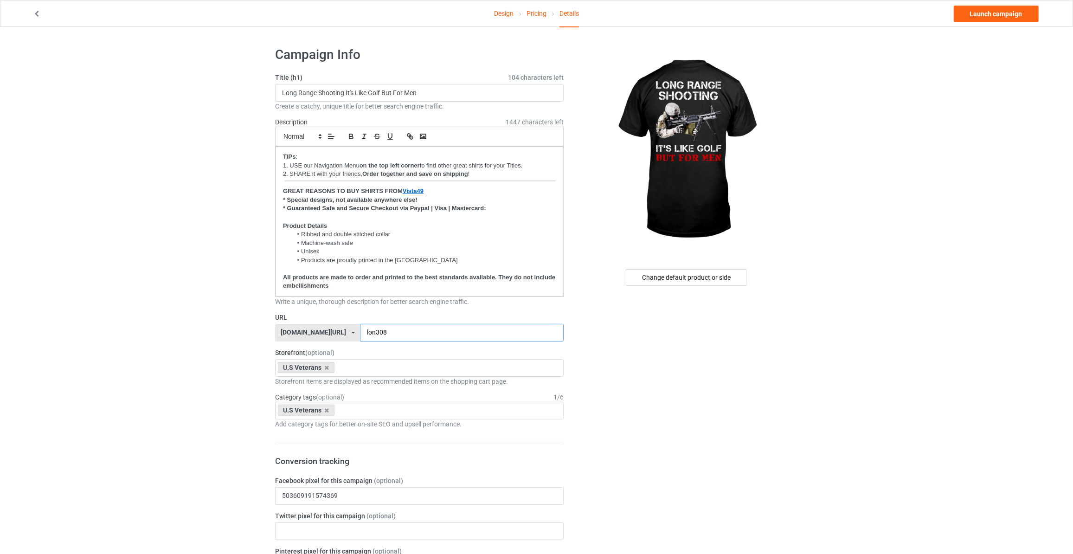
type input "lon308"
click at [987, 19] on link "Launch campaign" at bounding box center [996, 14] width 85 height 17
